Goal: Transaction & Acquisition: Obtain resource

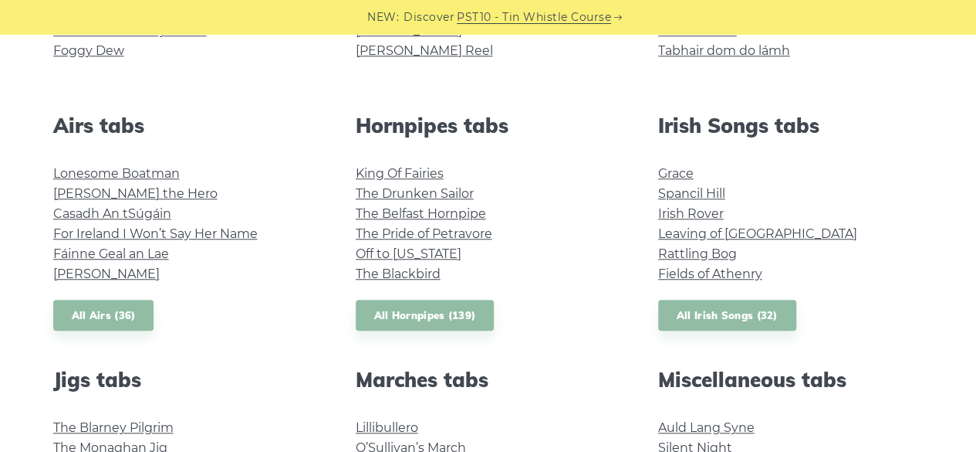
scroll to position [555, 0]
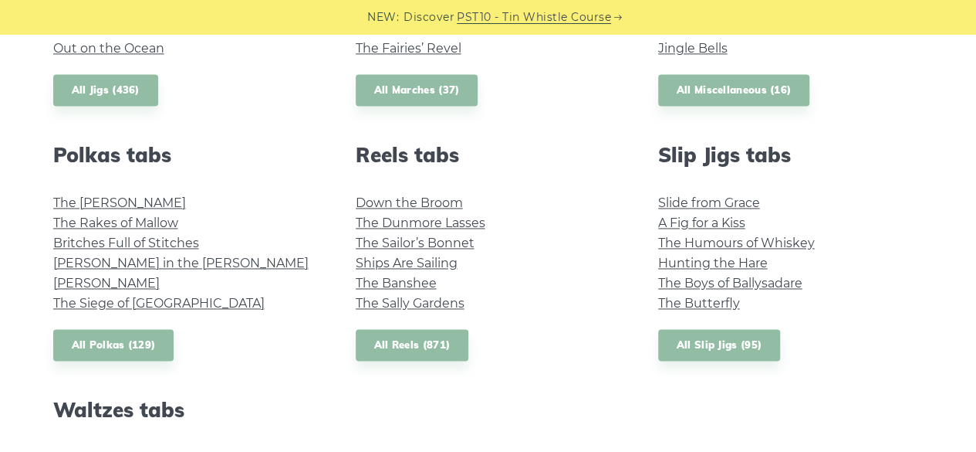
click at [976, 229] on html "NEW: Discover PST10 - Tin Whistle Course Lessons Fingering Charts Tabs & Notes …" at bounding box center [488, 260] width 976 height 2583
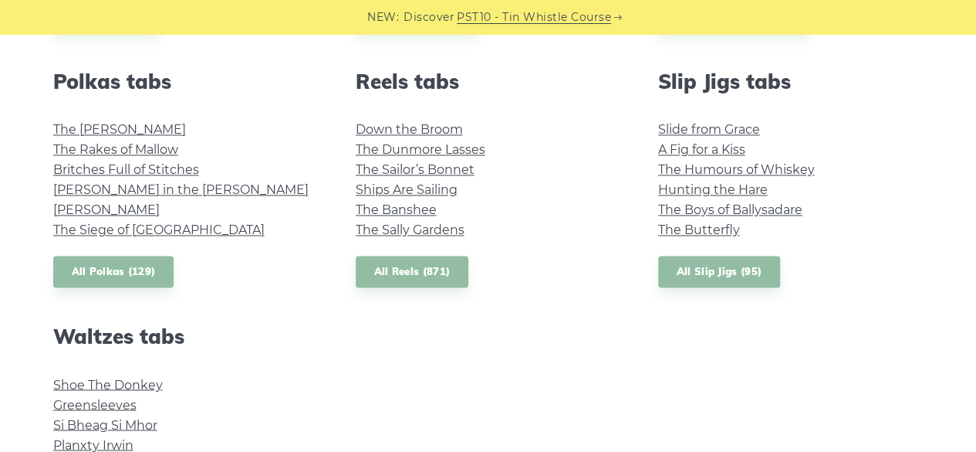
scroll to position [1101, 0]
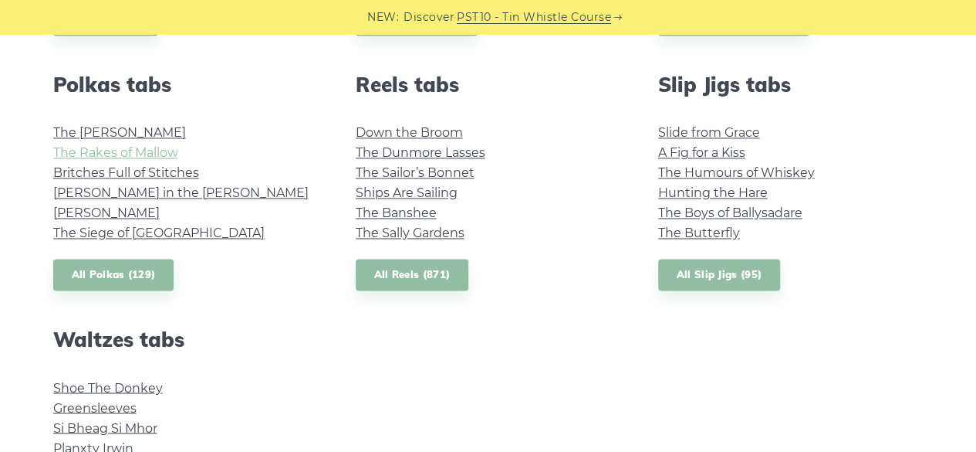
click at [159, 156] on link "The Rakes of Mallow" at bounding box center [115, 152] width 125 height 15
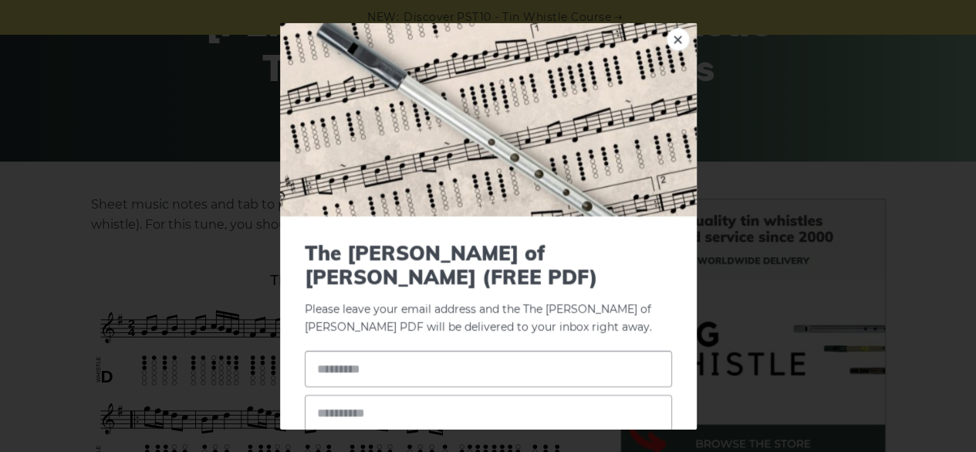
scroll to position [628, 0]
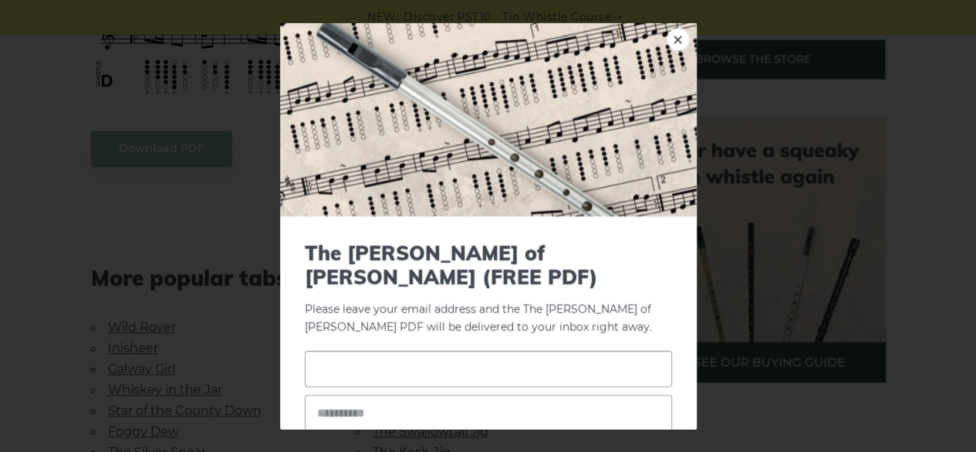
click at [484, 350] on input "text" at bounding box center [488, 368] width 367 height 36
type input "****"
click at [472, 394] on input "email" at bounding box center [488, 412] width 367 height 36
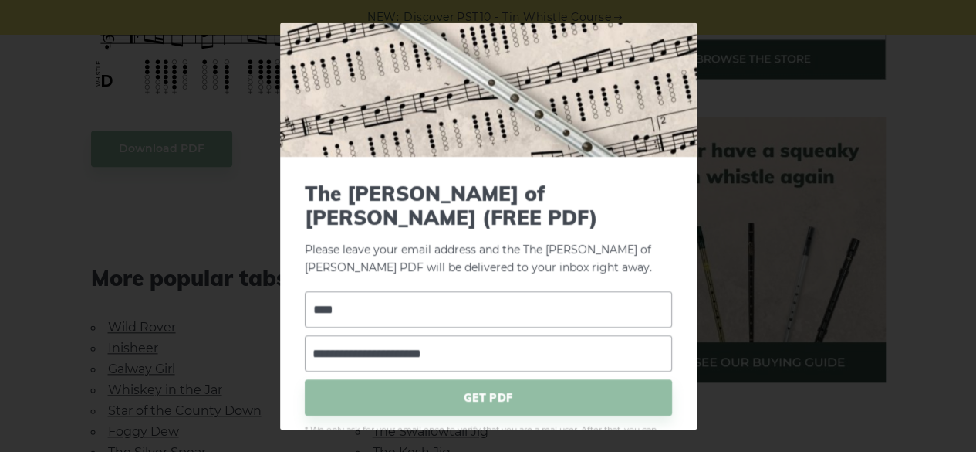
scroll to position [82, 0]
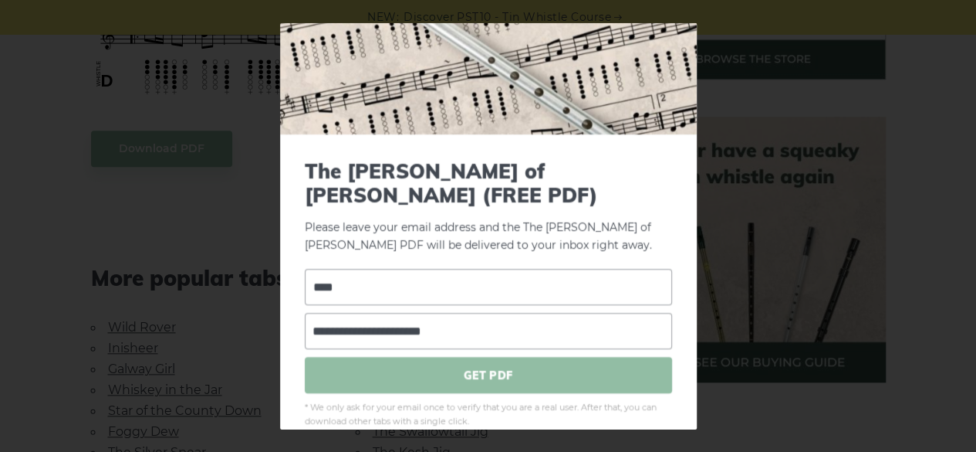
type input "**********"
click at [513, 357] on span "GET PDF" at bounding box center [488, 375] width 367 height 36
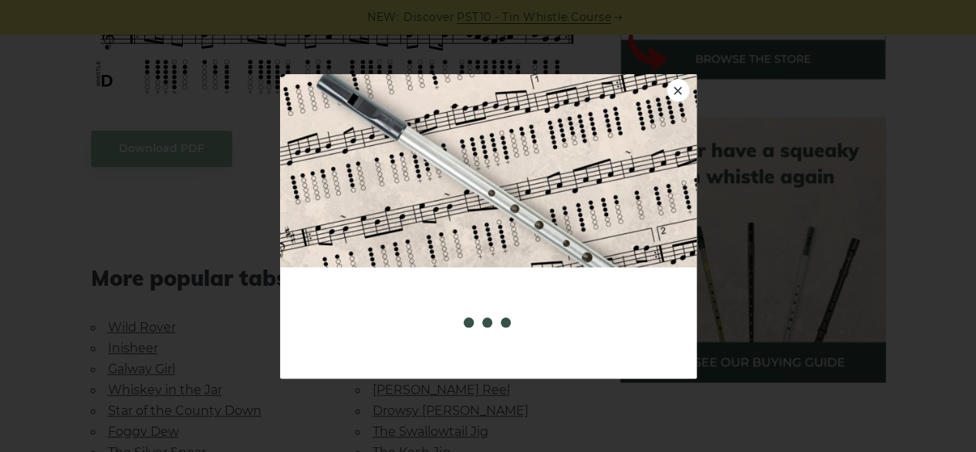
scroll to position [0, 0]
click at [678, 88] on link "×" at bounding box center [678, 90] width 23 height 23
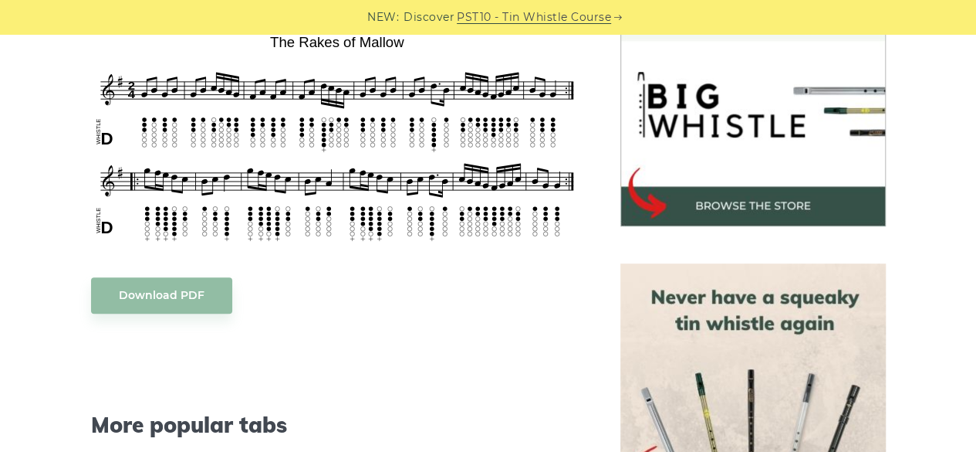
scroll to position [475, 0]
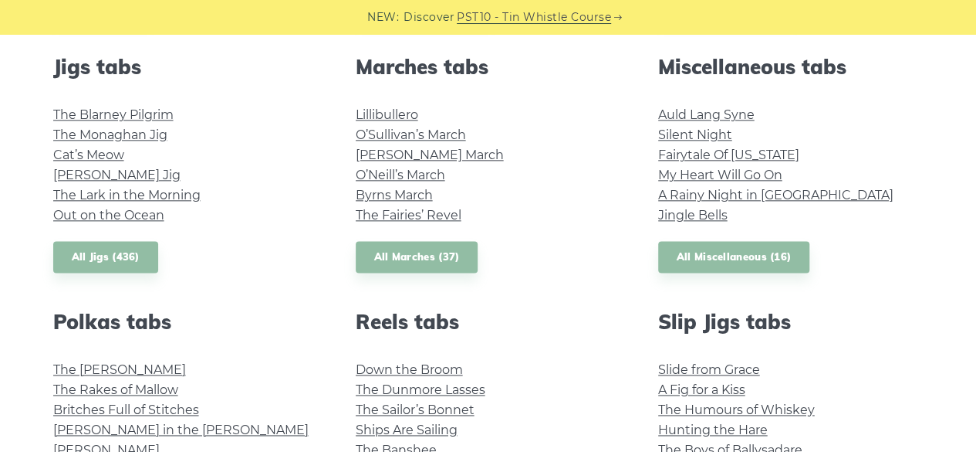
scroll to position [858, 0]
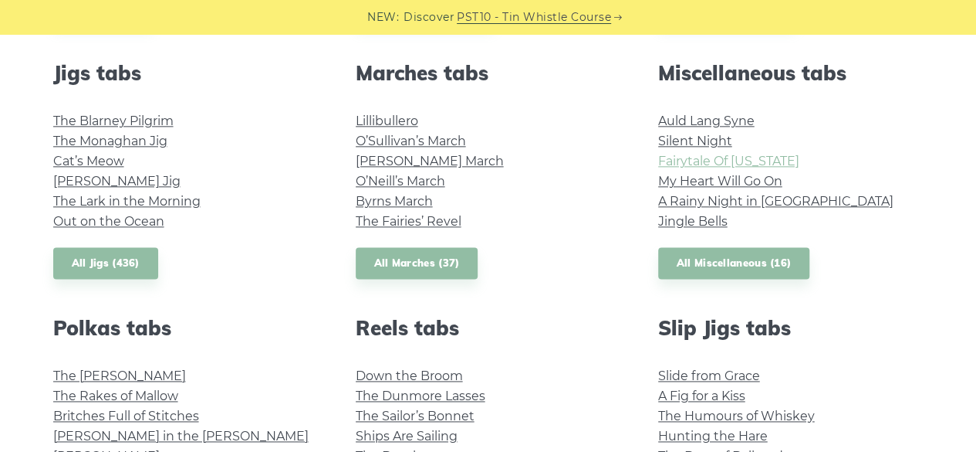
click at [698, 161] on link "Fairytale Of [US_STATE]" at bounding box center [728, 161] width 141 height 15
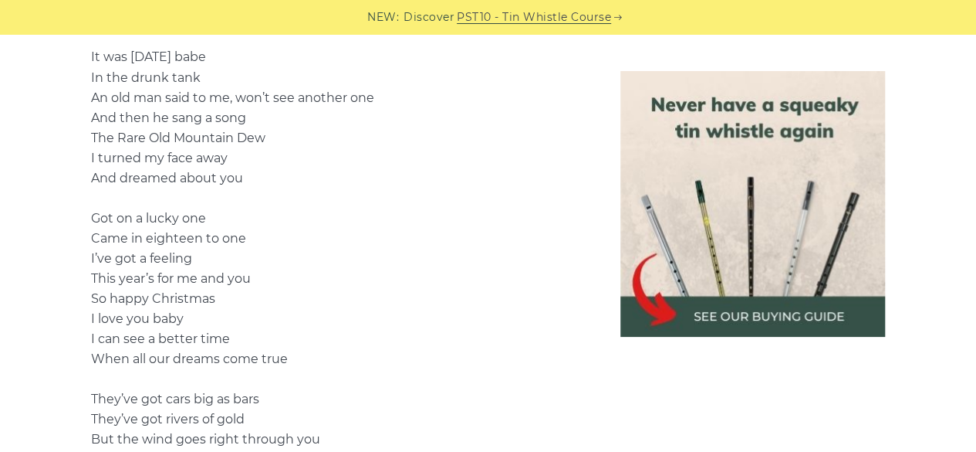
scroll to position [1392, 0]
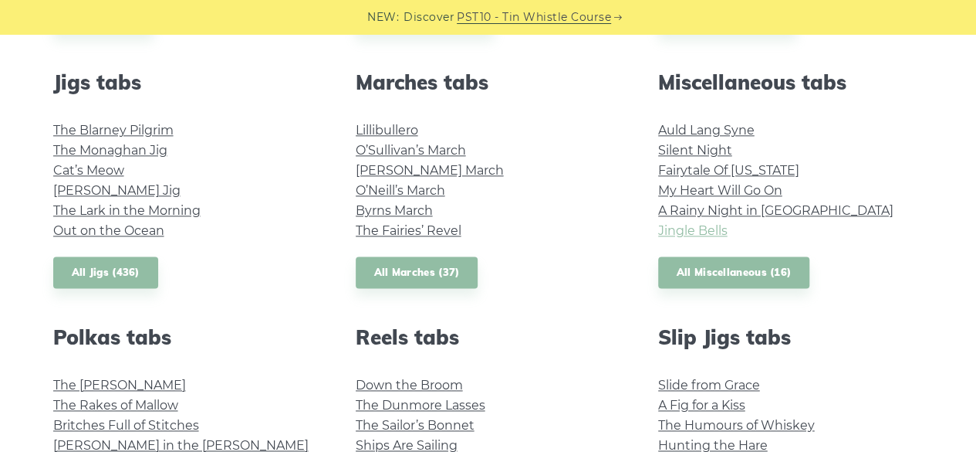
click at [695, 233] on link "Jingle Bells" at bounding box center [692, 230] width 69 height 15
